Goal: Task Accomplishment & Management: Manage account settings

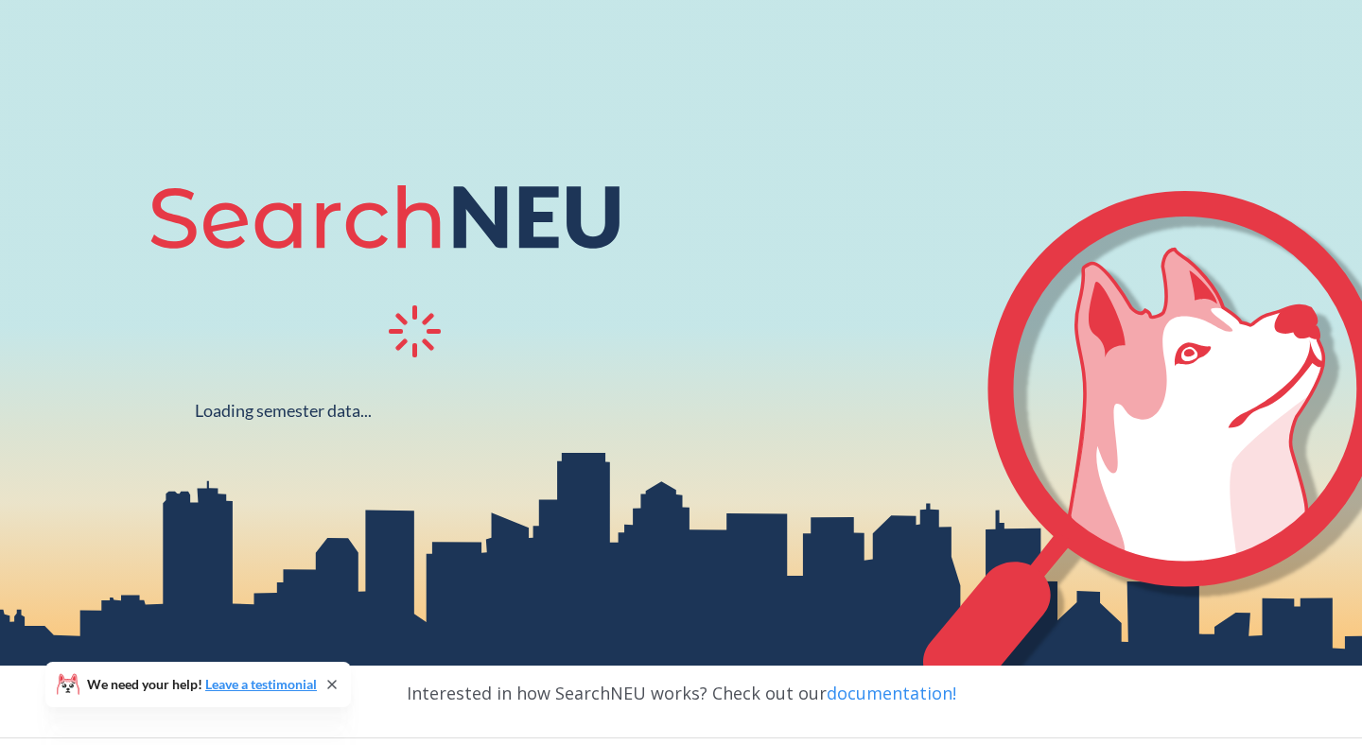
scroll to position [141, 0]
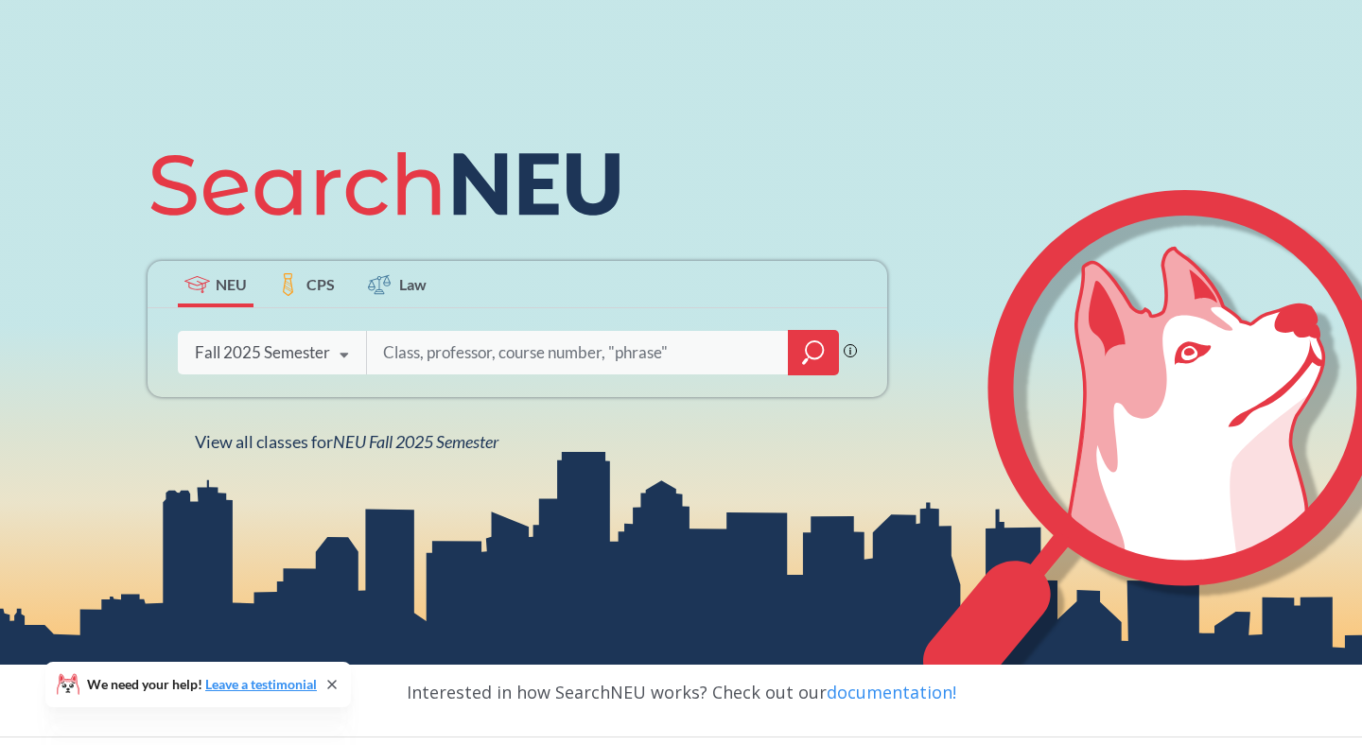
click at [419, 352] on input "search" at bounding box center [577, 353] width 393 height 40
type input "FINA 4412"
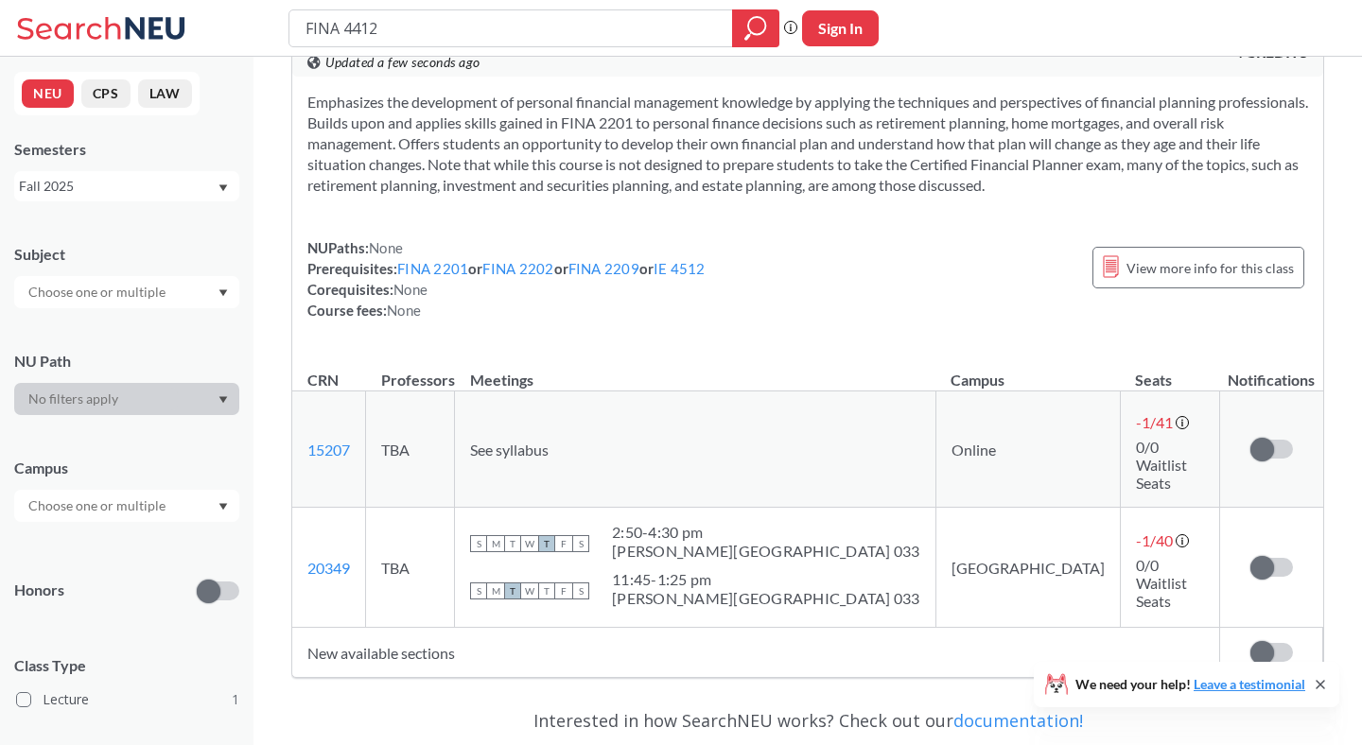
scroll to position [105, 0]
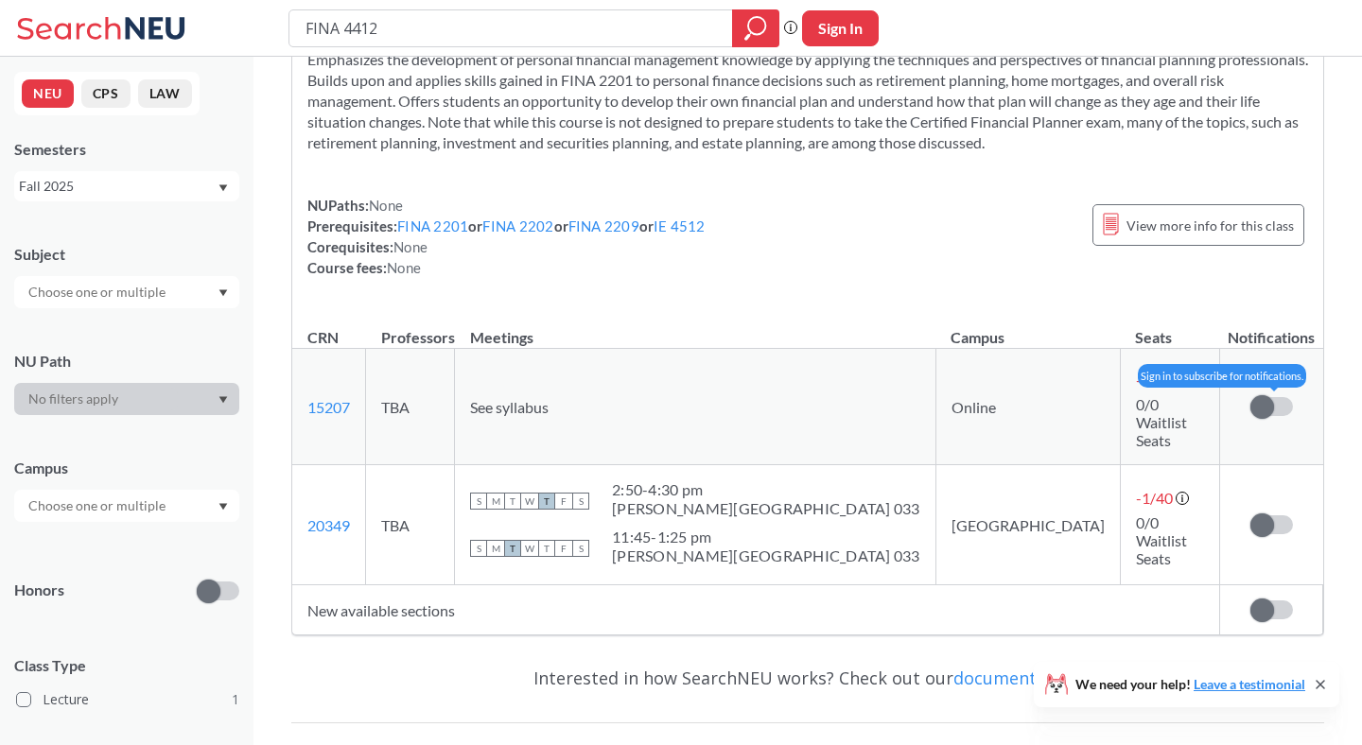
click at [1277, 397] on label at bounding box center [1271, 406] width 43 height 19
click at [1250, 397] on input "checkbox" at bounding box center [1250, 397] width 0 height 0
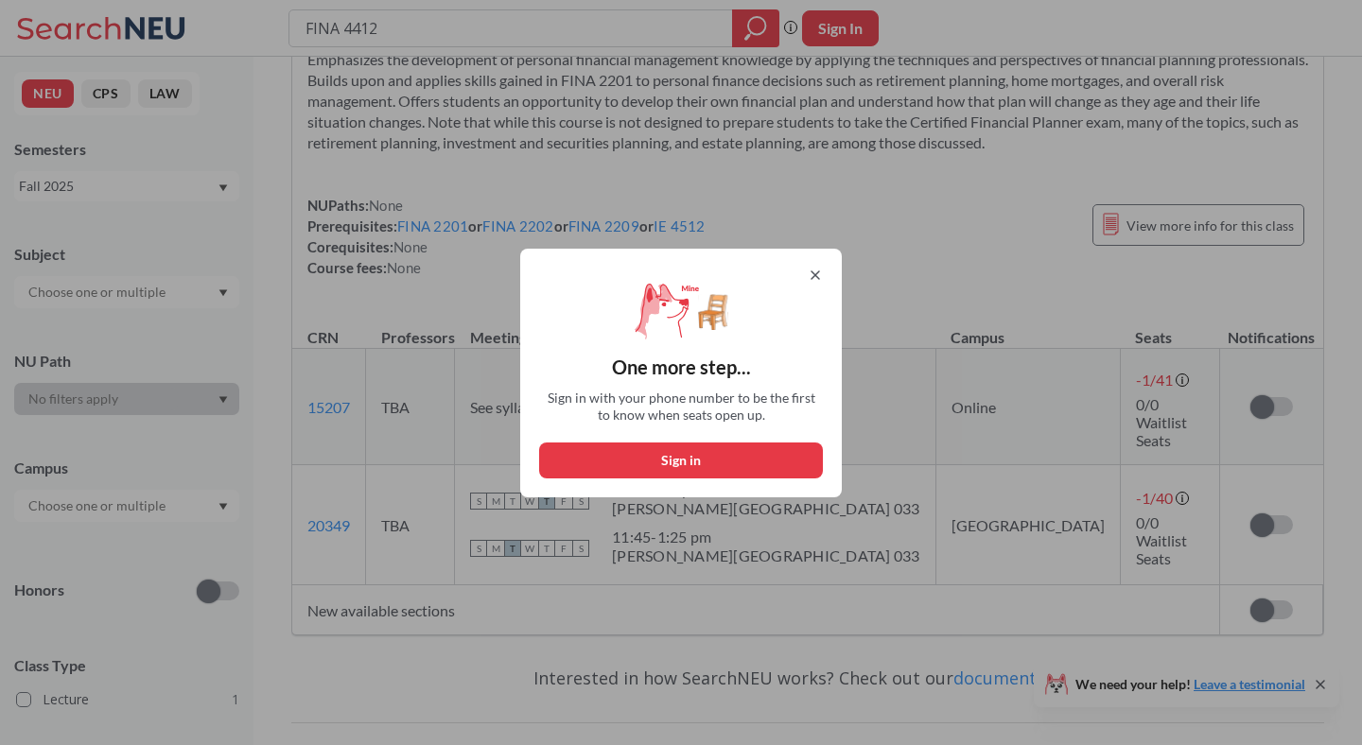
click at [804, 458] on button "Sign in" at bounding box center [681, 461] width 284 height 36
select select "US"
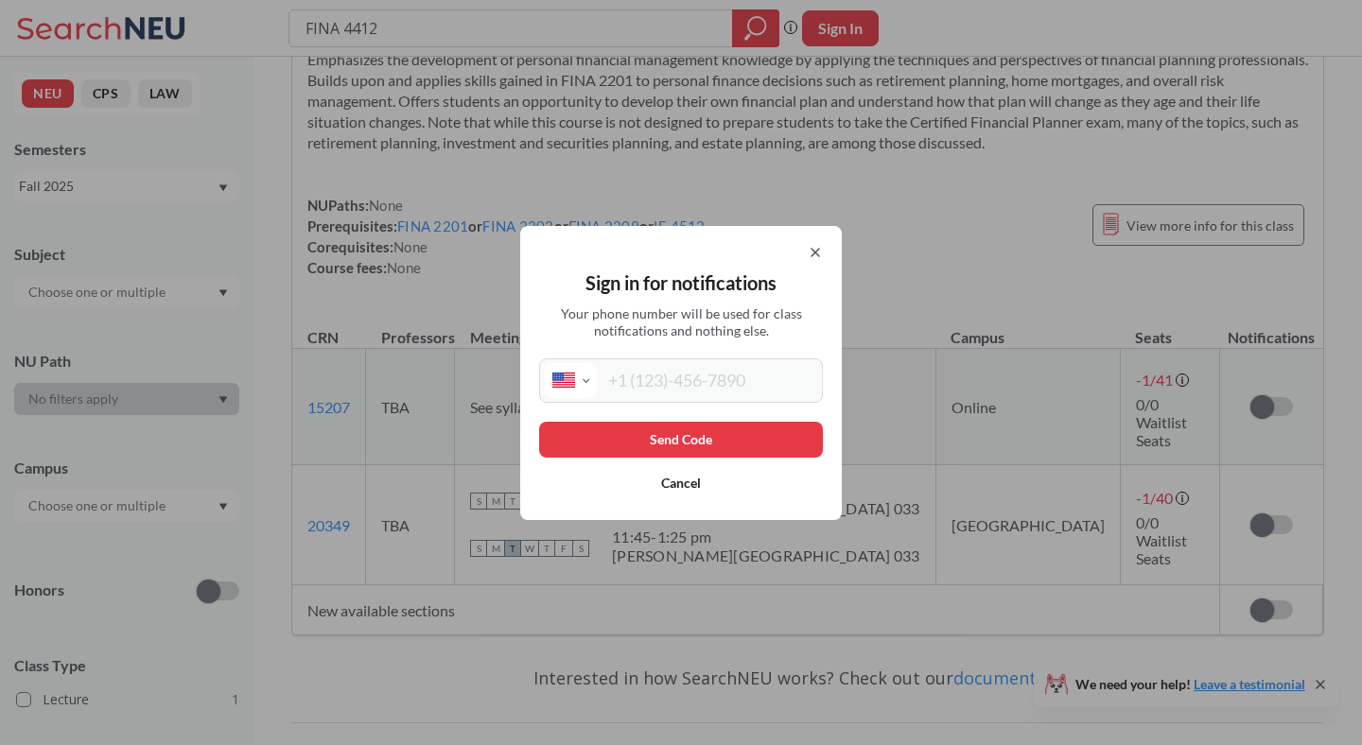
click at [704, 365] on input "tel" at bounding box center [707, 380] width 221 height 35
type input "[PHONE_NUMBER]"
click at [708, 439] on button "Send Code" at bounding box center [681, 440] width 284 height 36
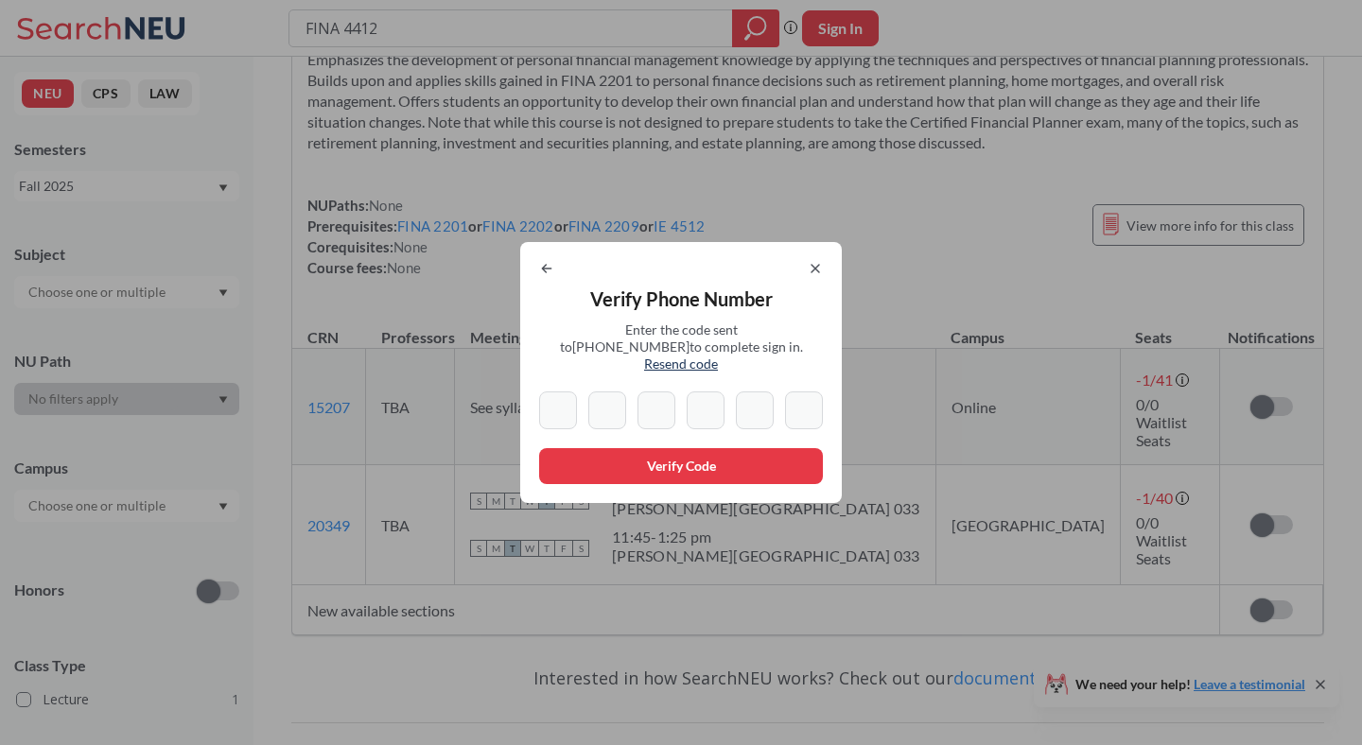
type input "6"
type input "5"
type input "7"
type input "1"
type input "8"
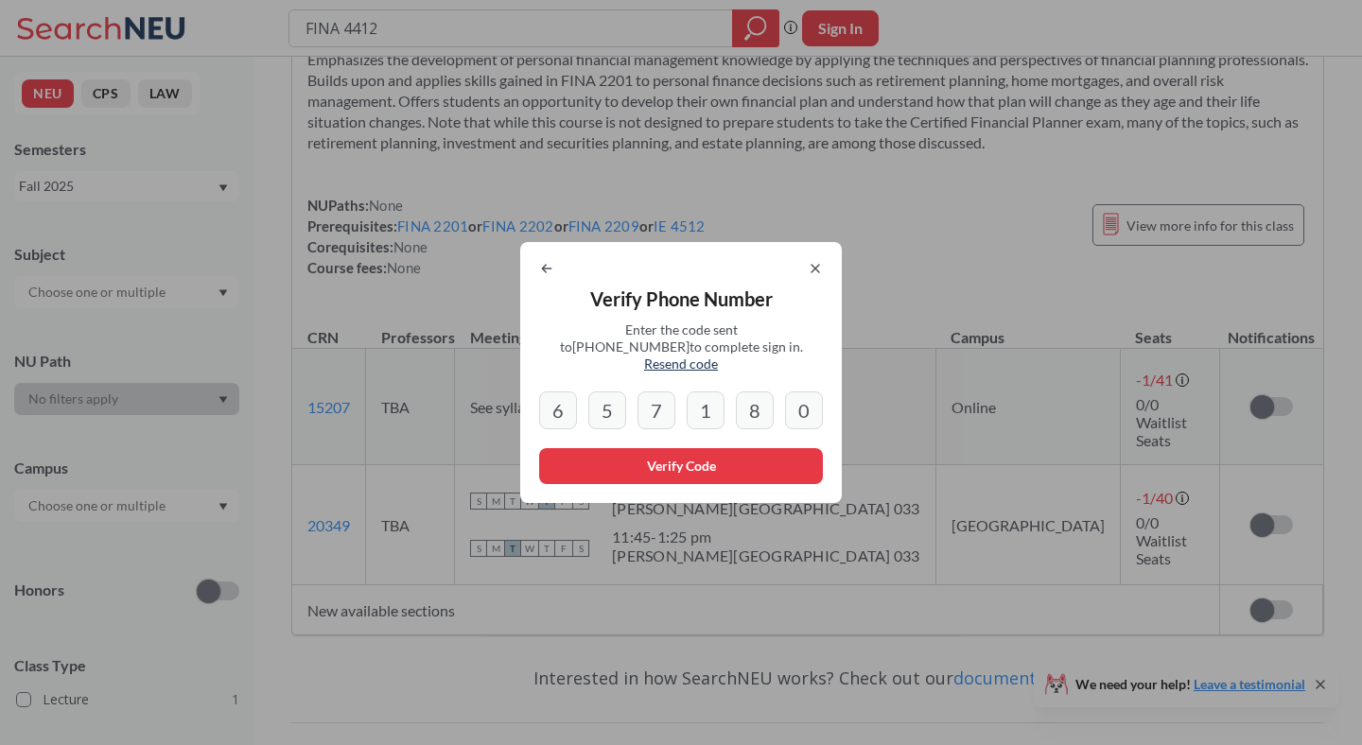
type input "0"
click at [652, 449] on button "Verify Code" at bounding box center [681, 466] width 284 height 36
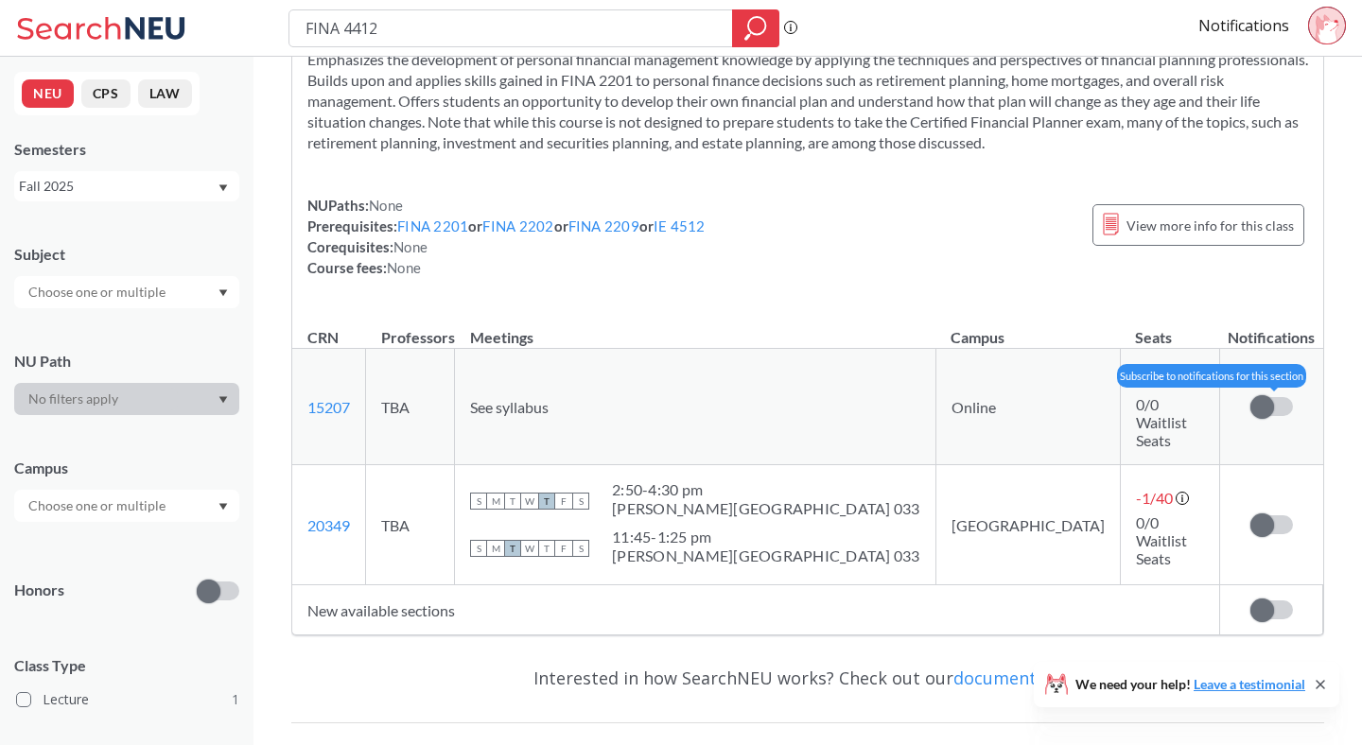
click at [1267, 399] on span at bounding box center [1262, 407] width 24 height 24
click at [1250, 397] on input "checkbox" at bounding box center [1250, 397] width 0 height 0
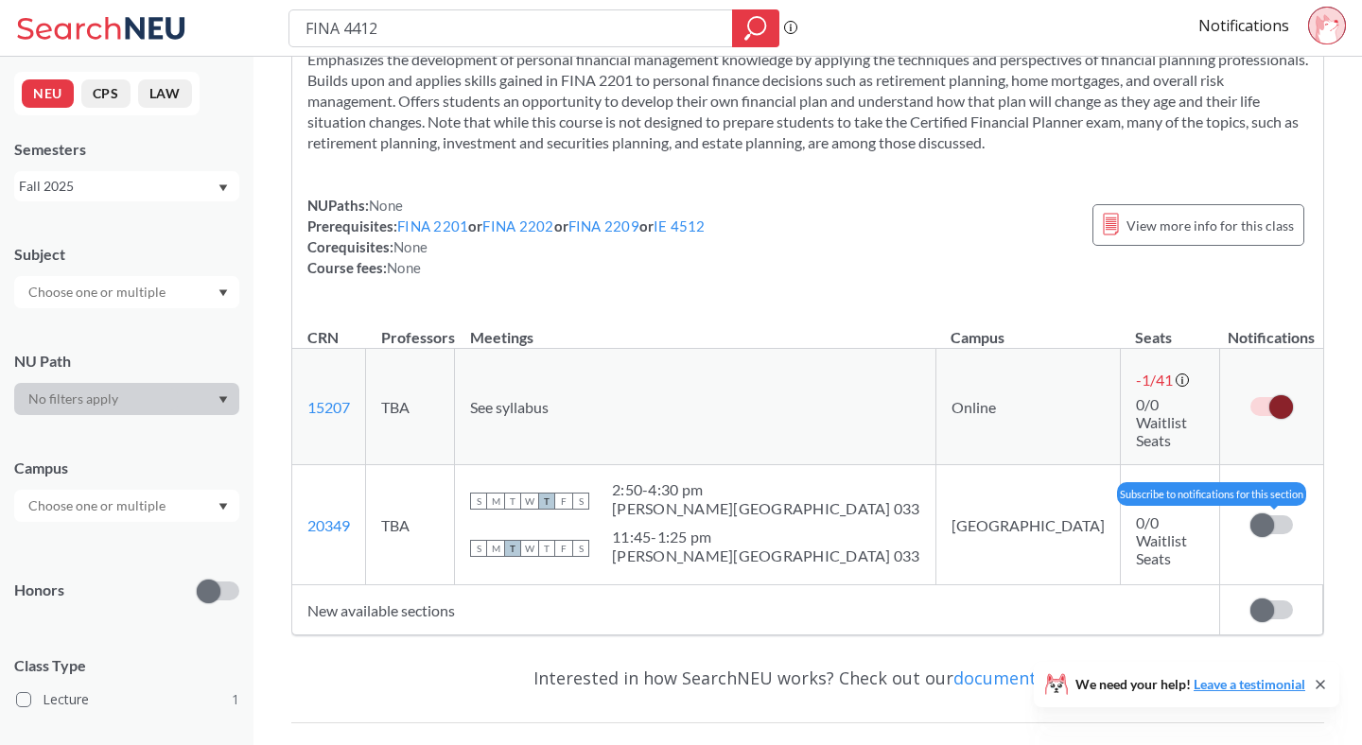
click at [1272, 514] on span at bounding box center [1262, 526] width 24 height 24
click at [1250, 515] on input "checkbox" at bounding box center [1250, 515] width 0 height 0
